Goal: Task Accomplishment & Management: Complete application form

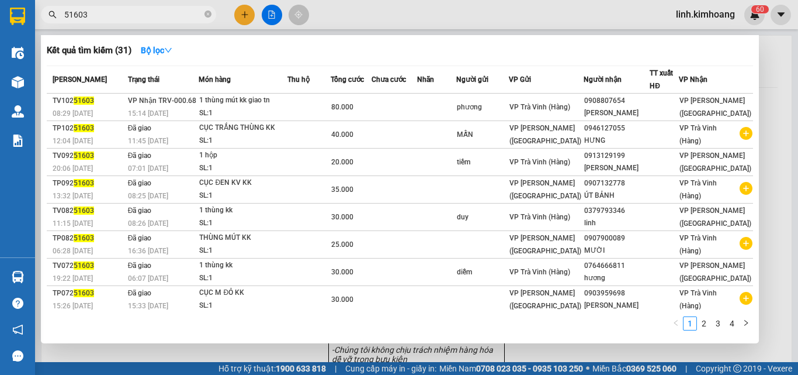
click at [182, 17] on input "51603" at bounding box center [133, 14] width 138 height 13
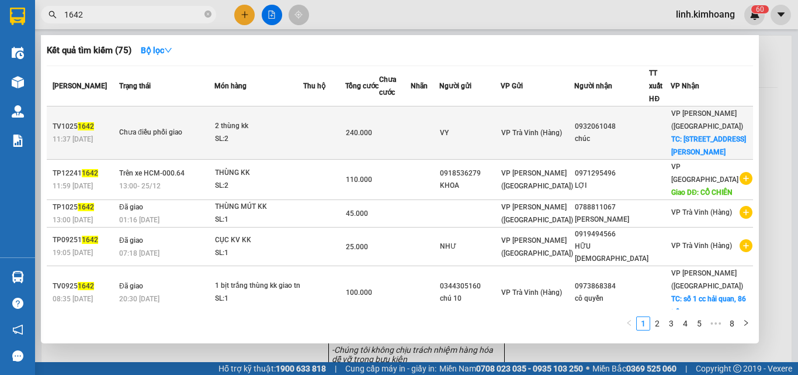
type input "1642"
click at [615, 133] on div "chúc" at bounding box center [612, 139] width 74 height 12
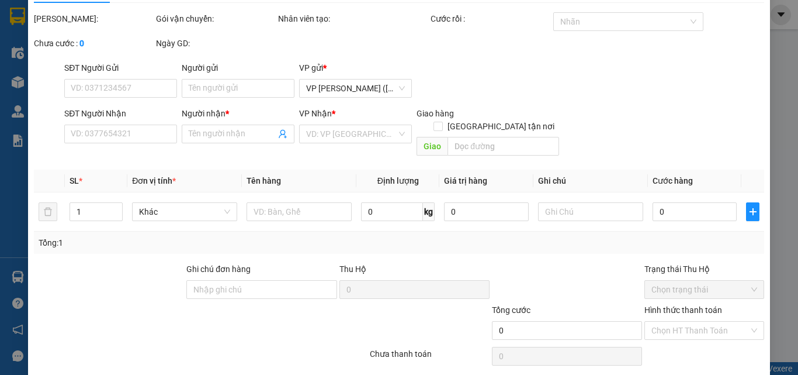
scroll to position [54, 0]
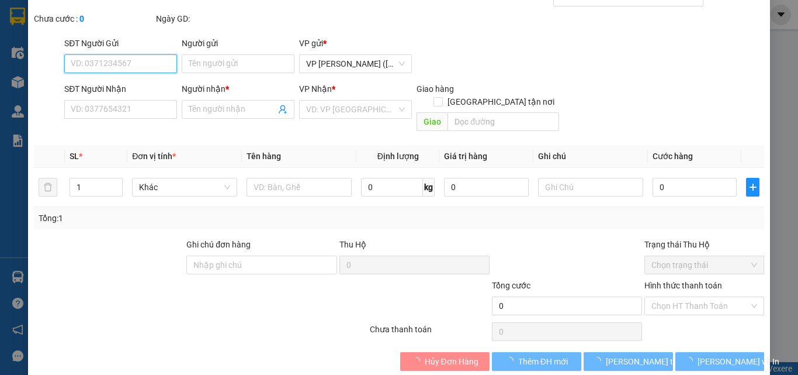
type input "VY"
type input "0932061048"
type input "chúc"
checkbox input "true"
type input "[STREET_ADDRESS][PERSON_NAME]"
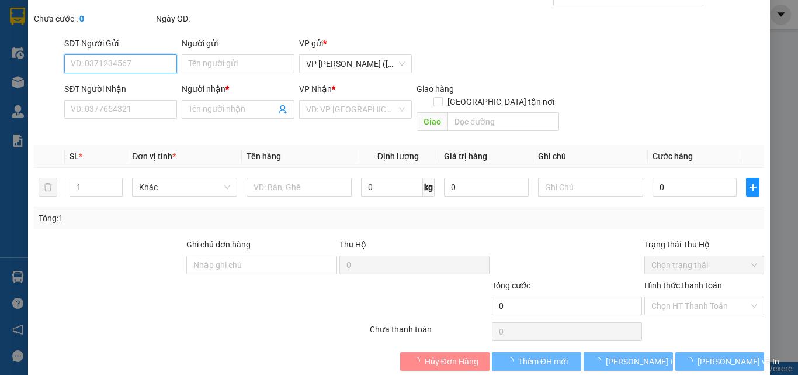
type input "240.000"
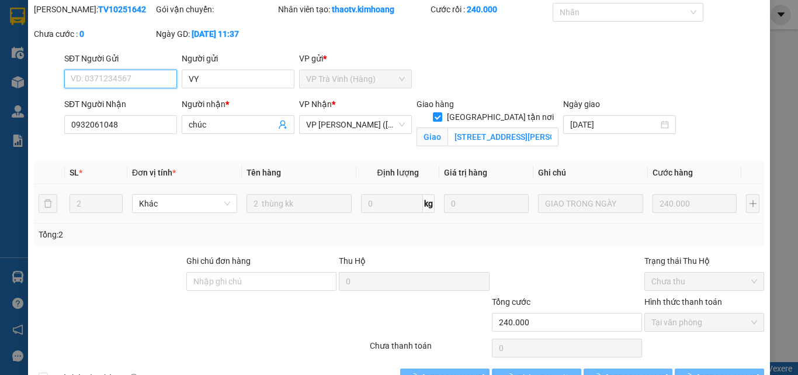
scroll to position [74, 0]
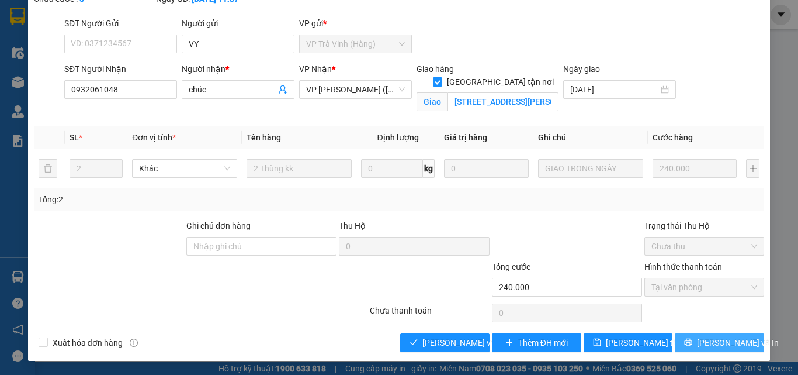
click at [730, 342] on span "[PERSON_NAME] và In" at bounding box center [738, 342] width 82 height 13
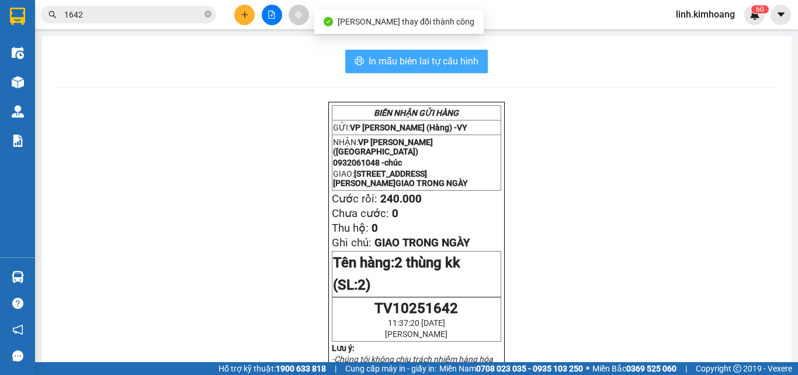
click at [423, 58] on span "In mẫu biên lai tự cấu hình" at bounding box center [424, 61] width 110 height 15
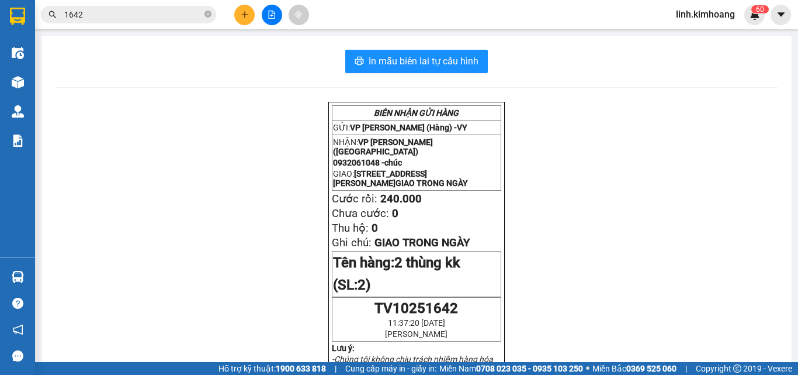
click at [769, 26] on div "Kết quả tìm kiếm ( 75 ) Bộ lọc Mã ĐH Trạng thái Món hàng Thu hộ Tổng cước Chưa …" at bounding box center [399, 14] width 798 height 29
click at [244, 12] on icon "plus" at bounding box center [245, 15] width 8 height 8
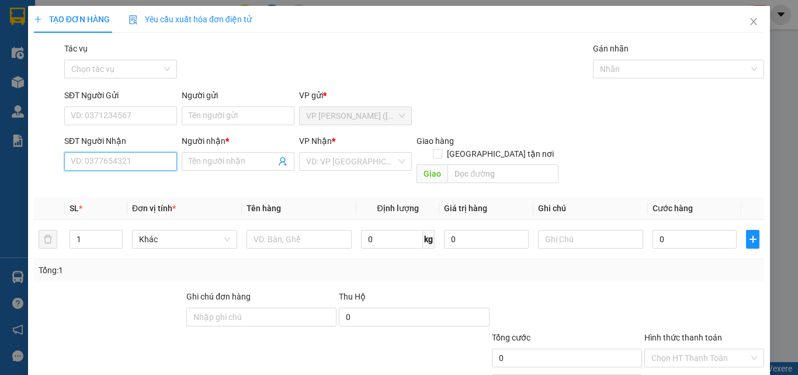
click at [140, 158] on input "SĐT Người Nhận" at bounding box center [120, 161] width 113 height 19
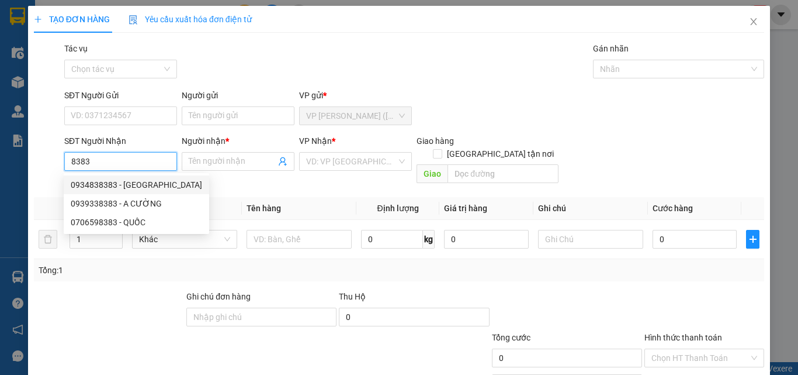
click at [136, 184] on div "0934838383 - [GEOGRAPHIC_DATA]" at bounding box center [136, 184] width 131 height 13
type input "0934838383"
type input "[PERSON_NAME]"
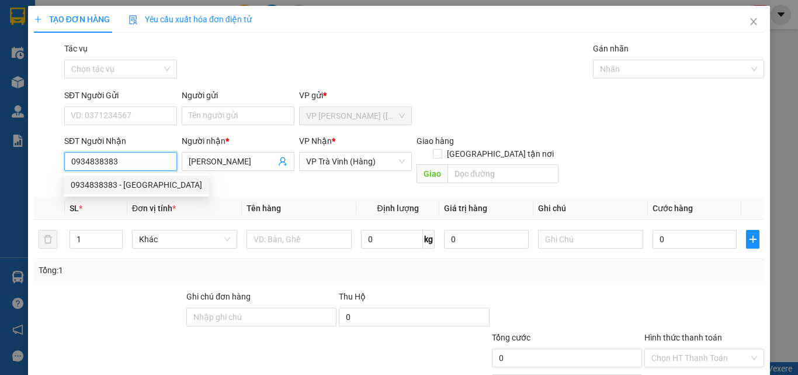
type input "20.000"
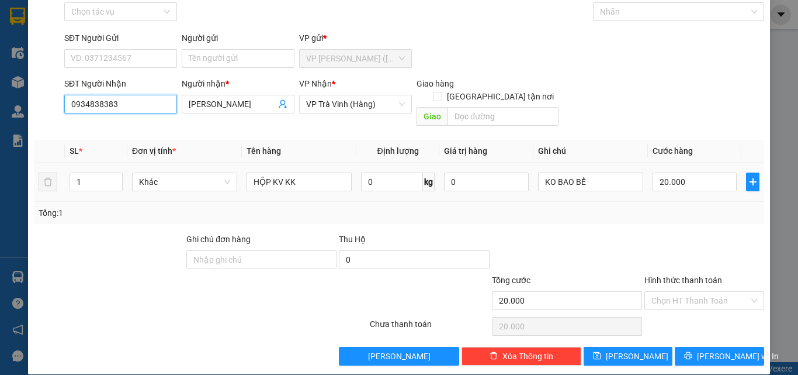
scroll to position [58, 0]
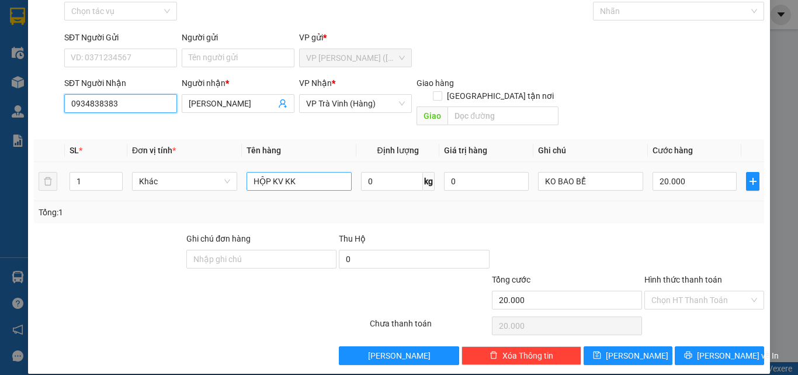
type input "0934838383"
drag, startPoint x: 328, startPoint y: 167, endPoint x: 221, endPoint y: 188, distance: 109.0
click at [221, 188] on div "SL * Đơn vị tính * Tên hàng Định lượng Giá trị hàng Ghi chú Cước hàng 1 Khác HỘ…" at bounding box center [399, 181] width 731 height 84
type input "1 CỤC KV KK"
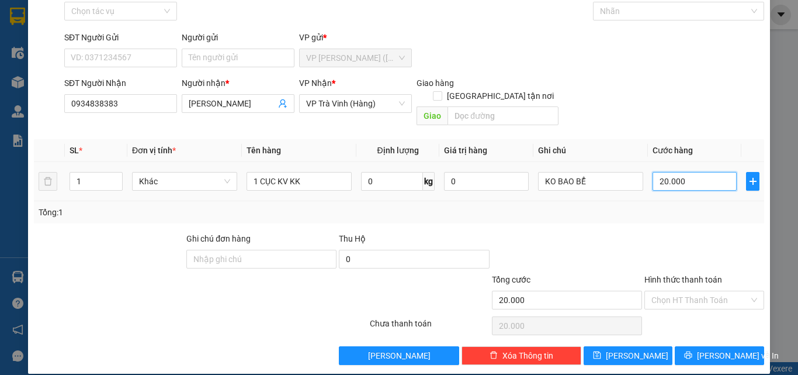
drag, startPoint x: 688, startPoint y: 166, endPoint x: 682, endPoint y: 158, distance: 10.0
click at [688, 172] on input "20.000" at bounding box center [695, 181] width 84 height 19
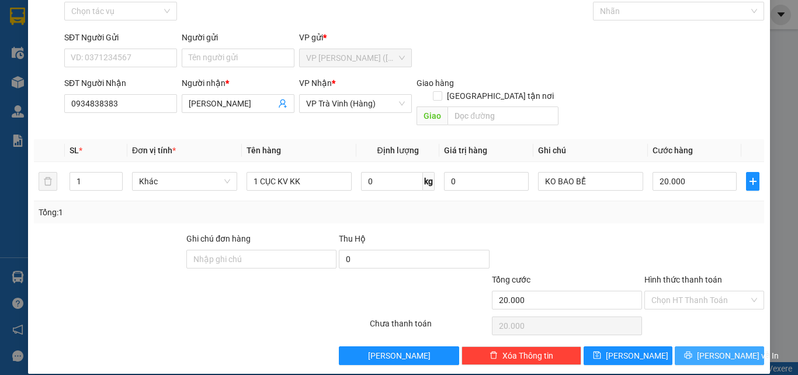
click at [711, 349] on span "[PERSON_NAME] và In" at bounding box center [738, 355] width 82 height 13
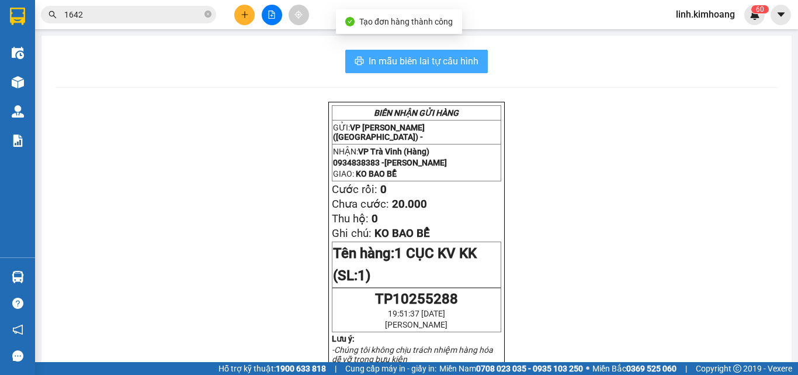
click at [421, 58] on span "In mẫu biên lai tự cấu hình" at bounding box center [424, 61] width 110 height 15
